Goal: Share content: Share content

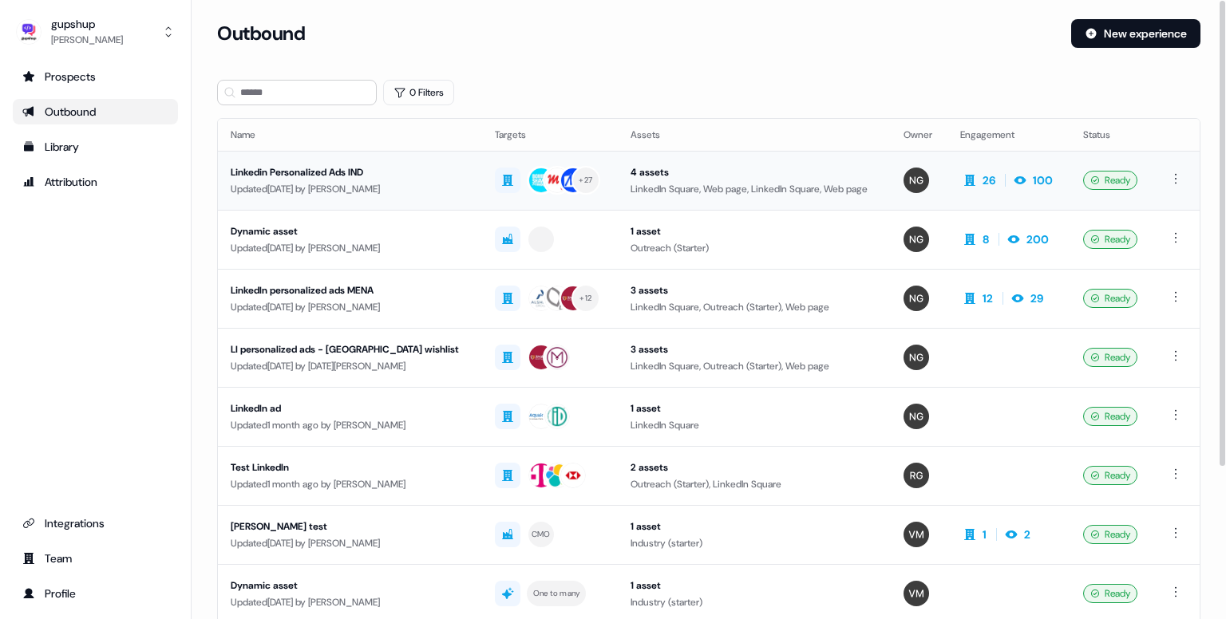
click at [350, 170] on div "Linkedin Personalized Ads IND" at bounding box center [350, 172] width 239 height 16
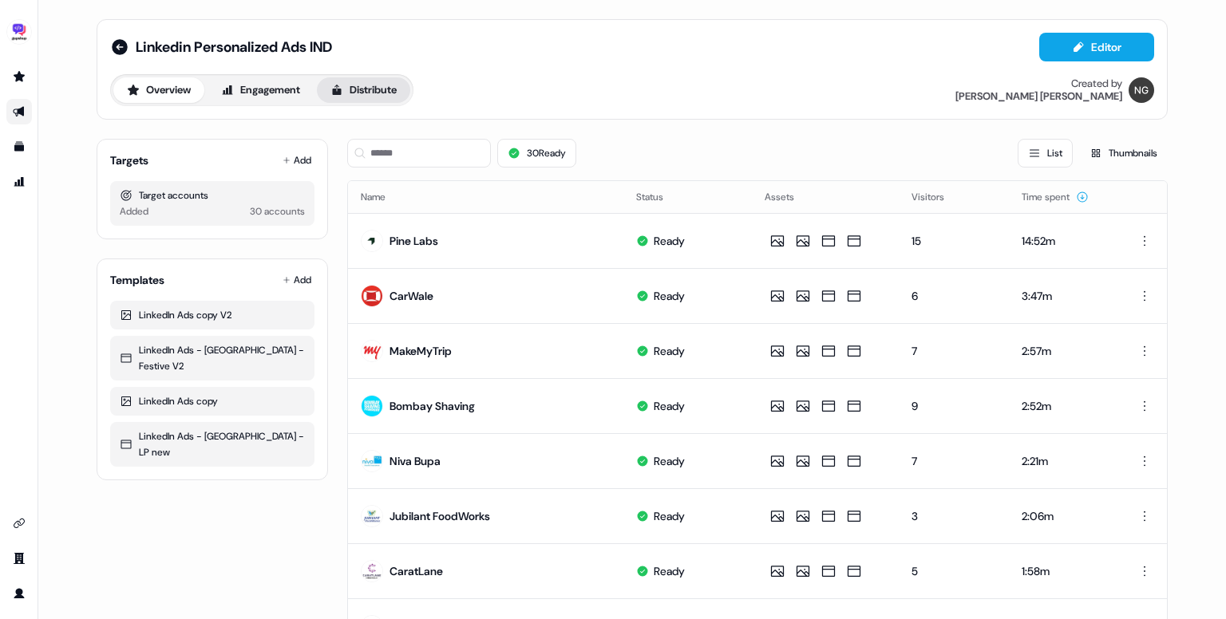
click at [370, 88] on button "Distribute" at bounding box center [363, 90] width 93 height 26
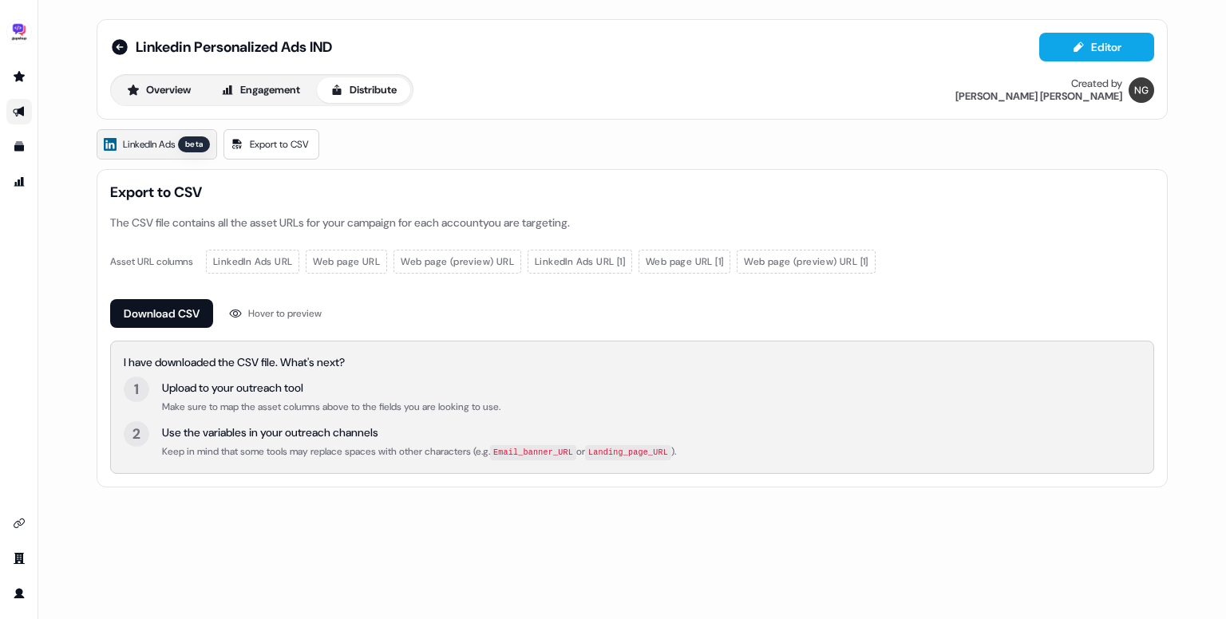
click at [182, 149] on link "LinkedIn Ads beta" at bounding box center [157, 144] width 121 height 30
